Goal: Check status: Check status

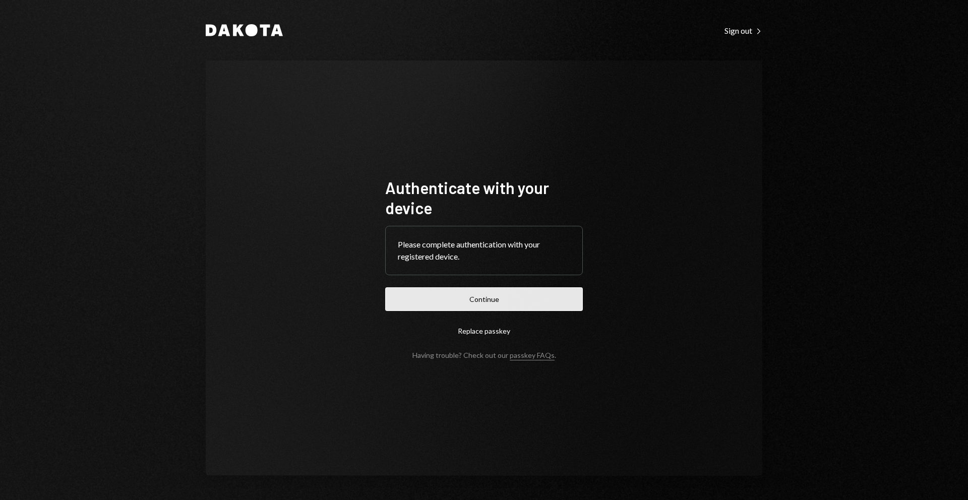
click at [523, 292] on button "Continue" at bounding box center [484, 299] width 198 height 24
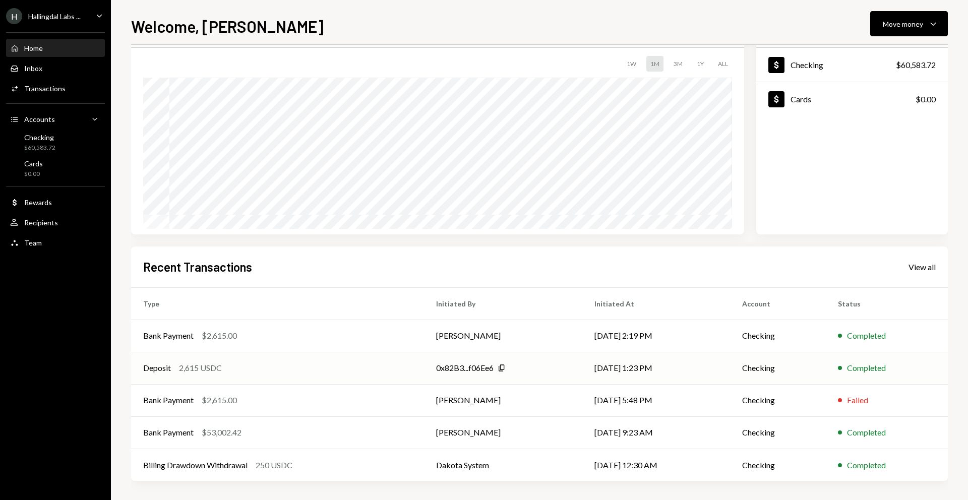
scroll to position [59, 0]
click at [56, 87] on div "Transactions" at bounding box center [44, 88] width 41 height 9
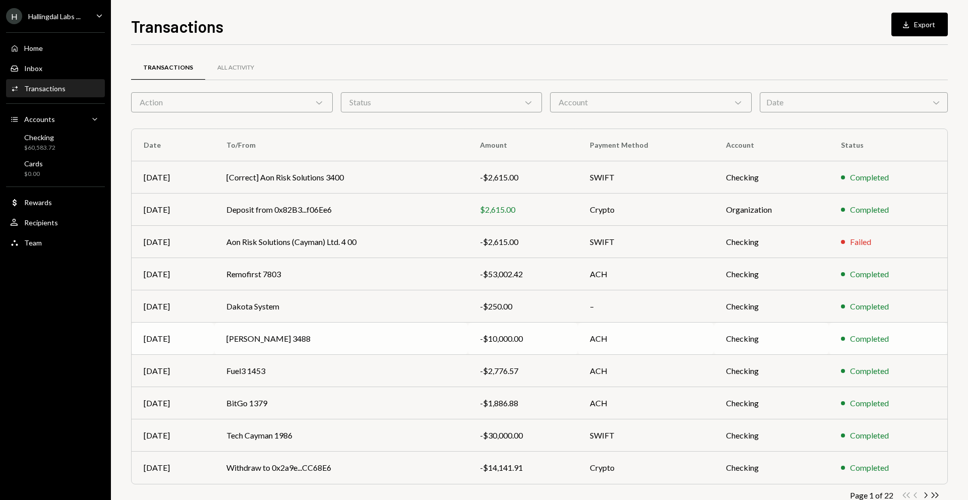
click at [364, 329] on td "Nirav Murthy 3488" at bounding box center [340, 339] width 253 height 32
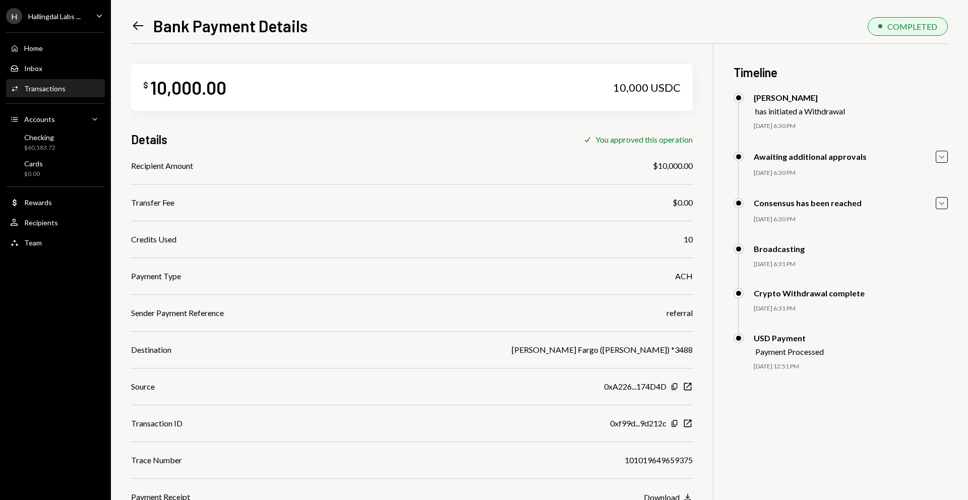
click at [53, 94] on div "Activities Transactions" at bounding box center [55, 88] width 91 height 17
